Goal: Task Accomplishment & Management: Use online tool/utility

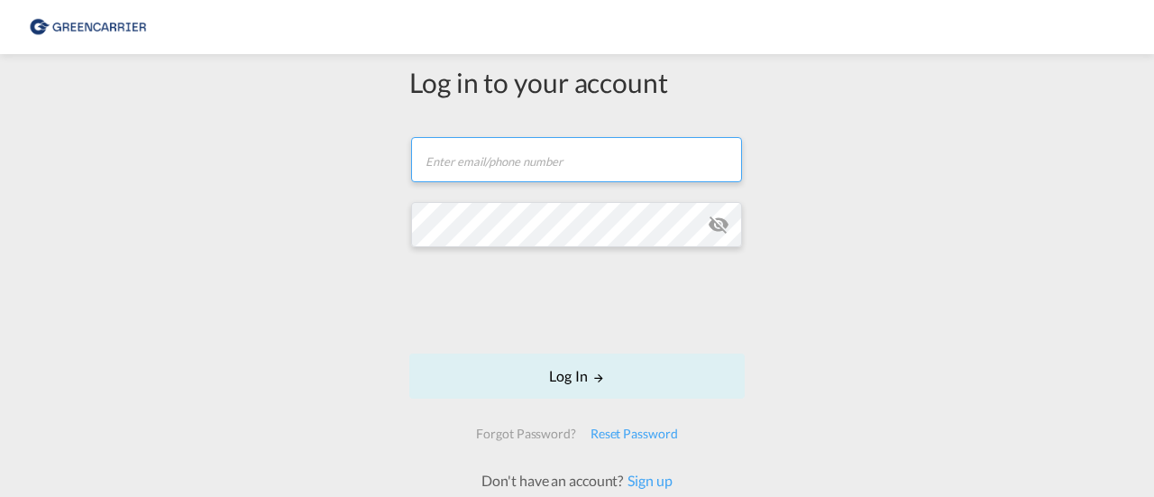
click at [528, 181] on input "text" at bounding box center [576, 159] width 331 height 45
type input "[EMAIL_ADDRESS][PERSON_NAME][DOMAIN_NAME]"
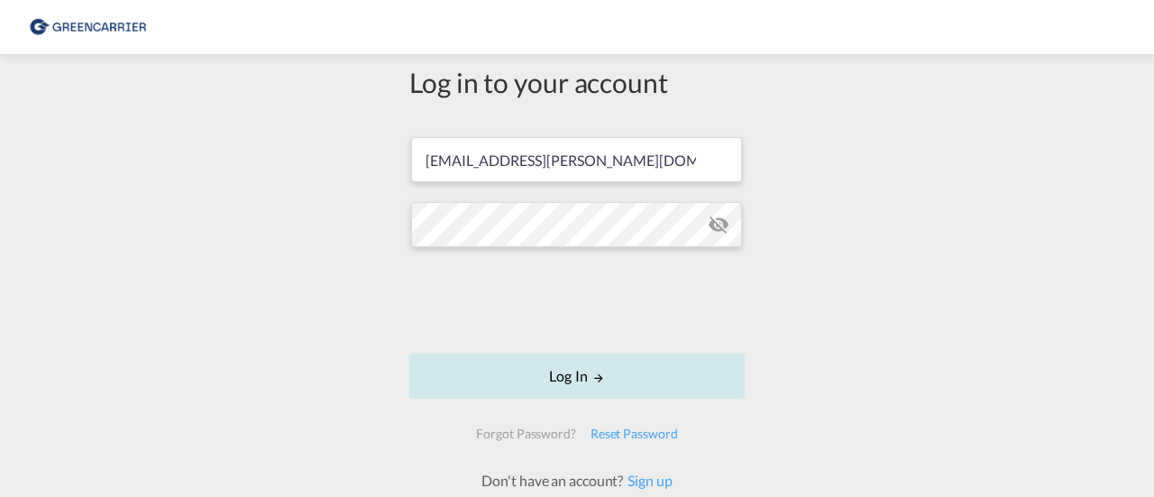
click at [611, 387] on button "Log In" at bounding box center [576, 376] width 335 height 45
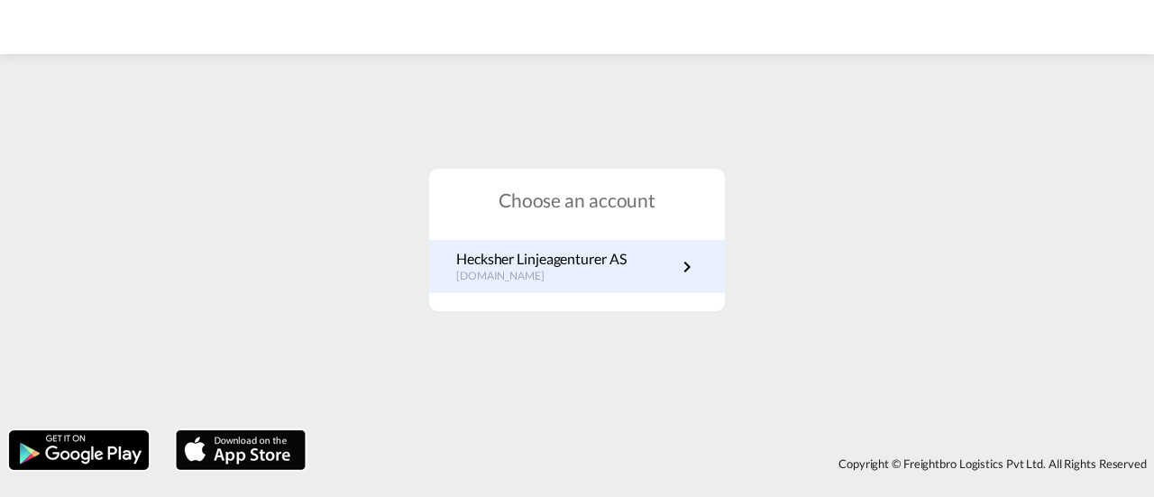
click at [595, 252] on p "Hecksher Linjeagenturer AS" at bounding box center [541, 259] width 170 height 20
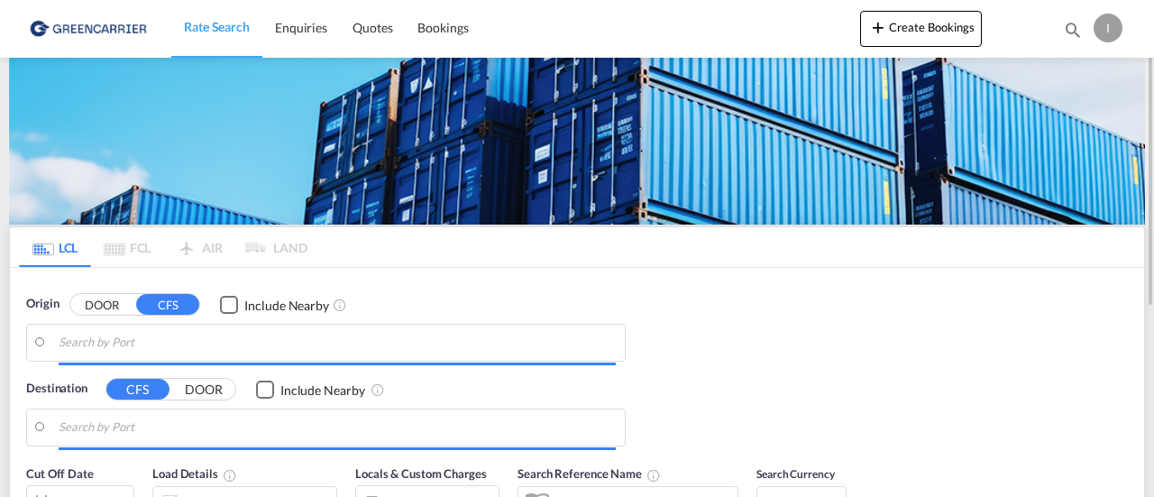
type input "[GEOGRAPHIC_DATA], NOOSL"
type input "Keelung (Chilung), TWKEL"
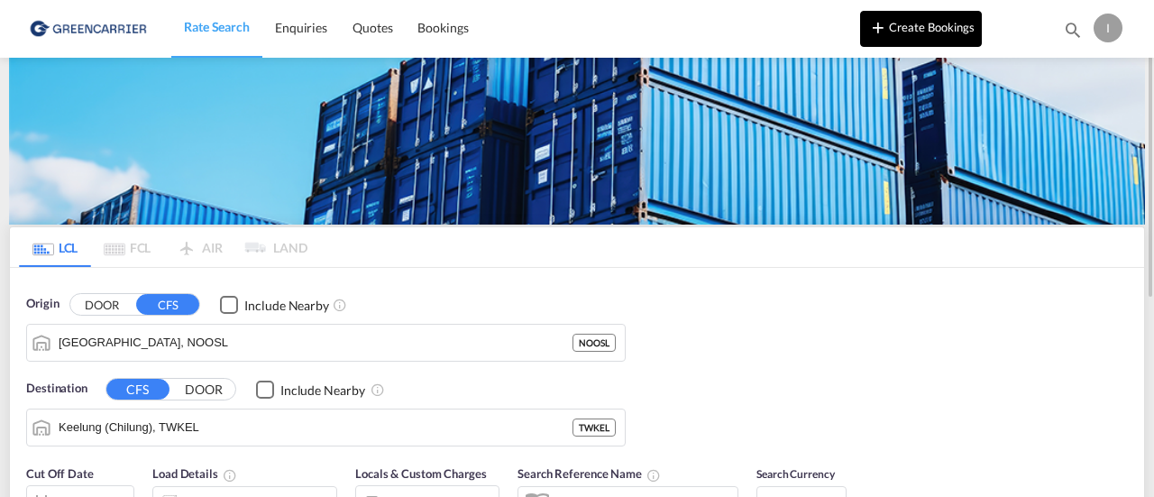
click at [916, 26] on button "Create Bookings" at bounding box center [921, 29] width 122 height 36
